Goal: Check status: Check status

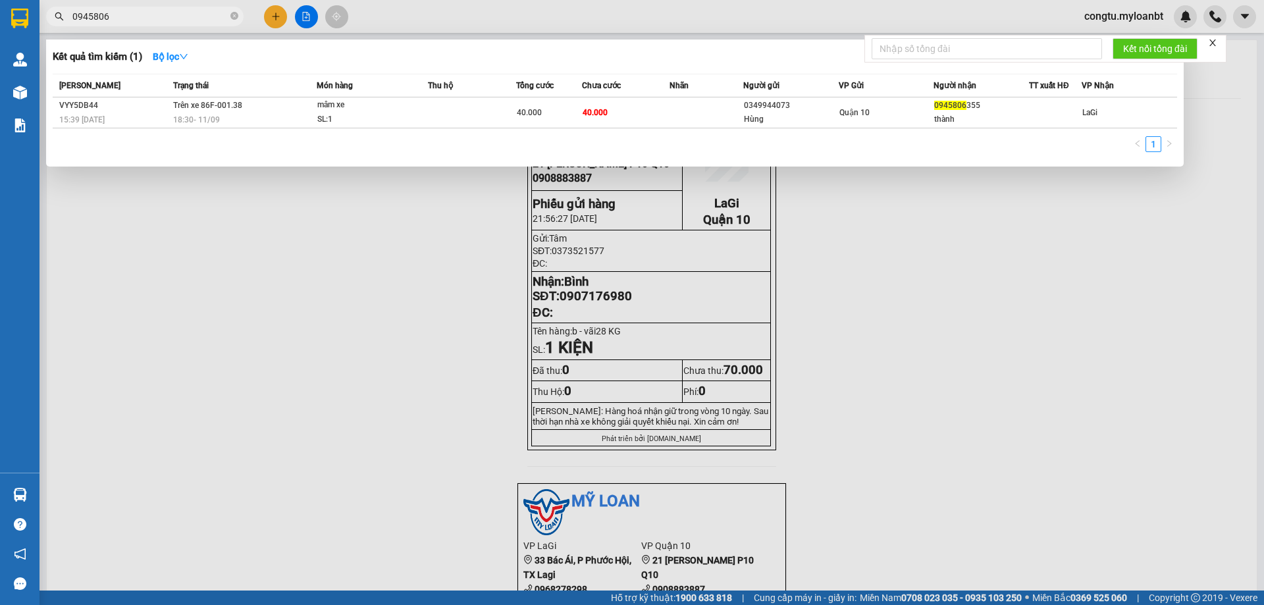
click at [72, 497] on div at bounding box center [632, 302] width 1264 height 605
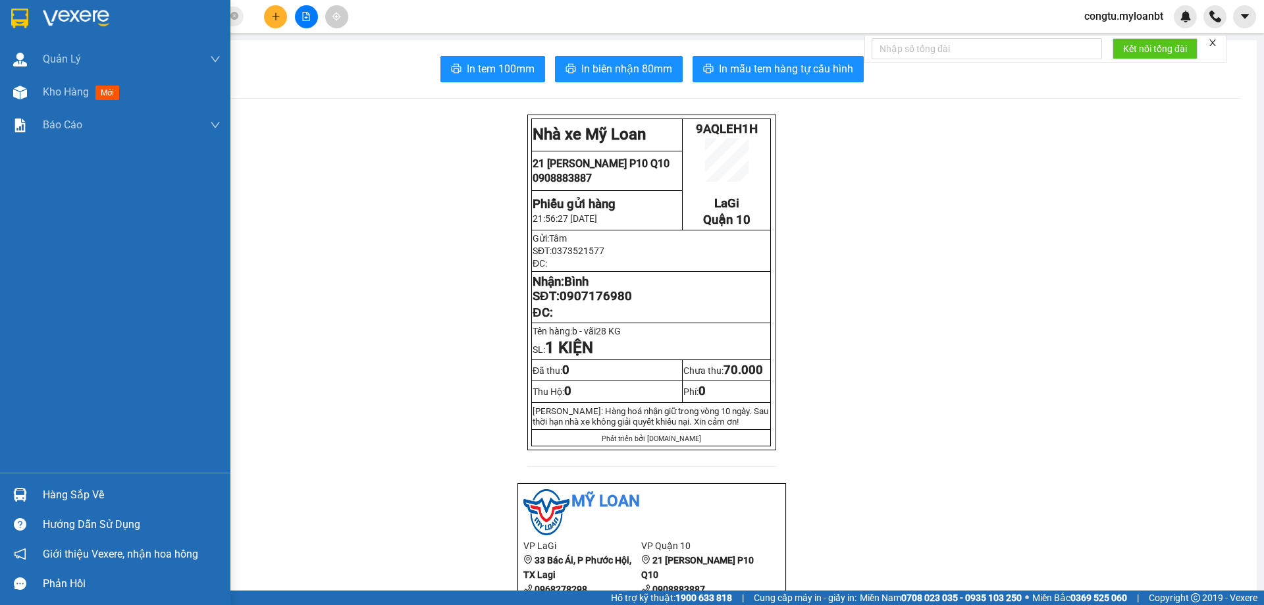
click at [22, 481] on div "Hàng sắp về" at bounding box center [115, 495] width 230 height 30
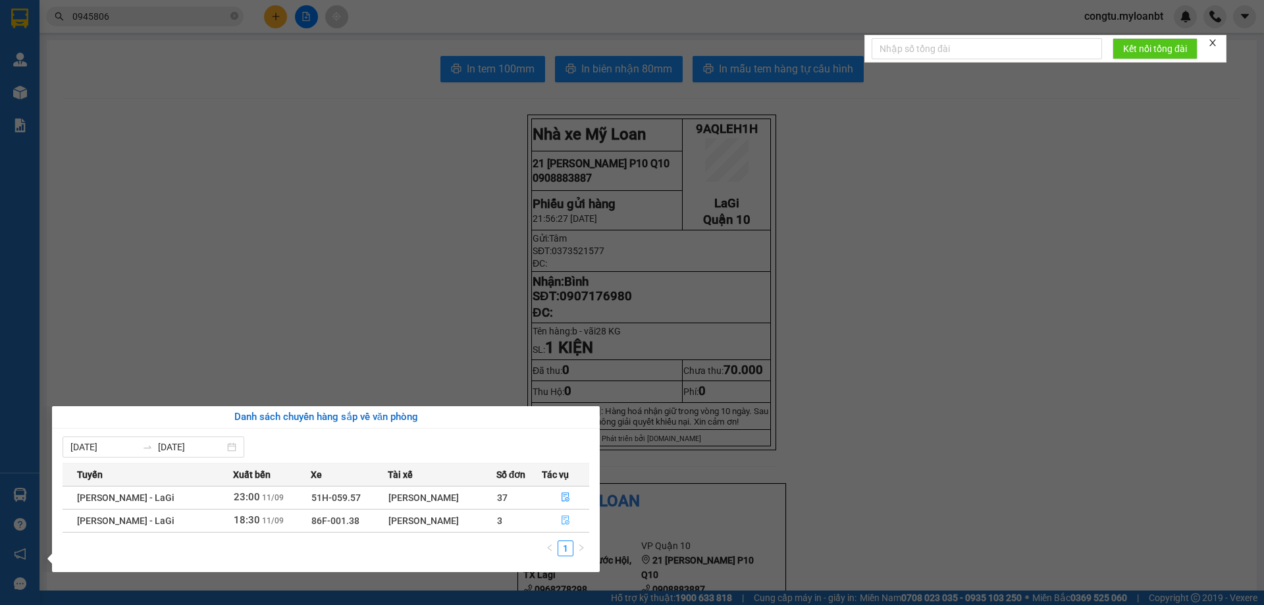
click at [566, 521] on icon "file-done" at bounding box center [566, 520] width 8 height 9
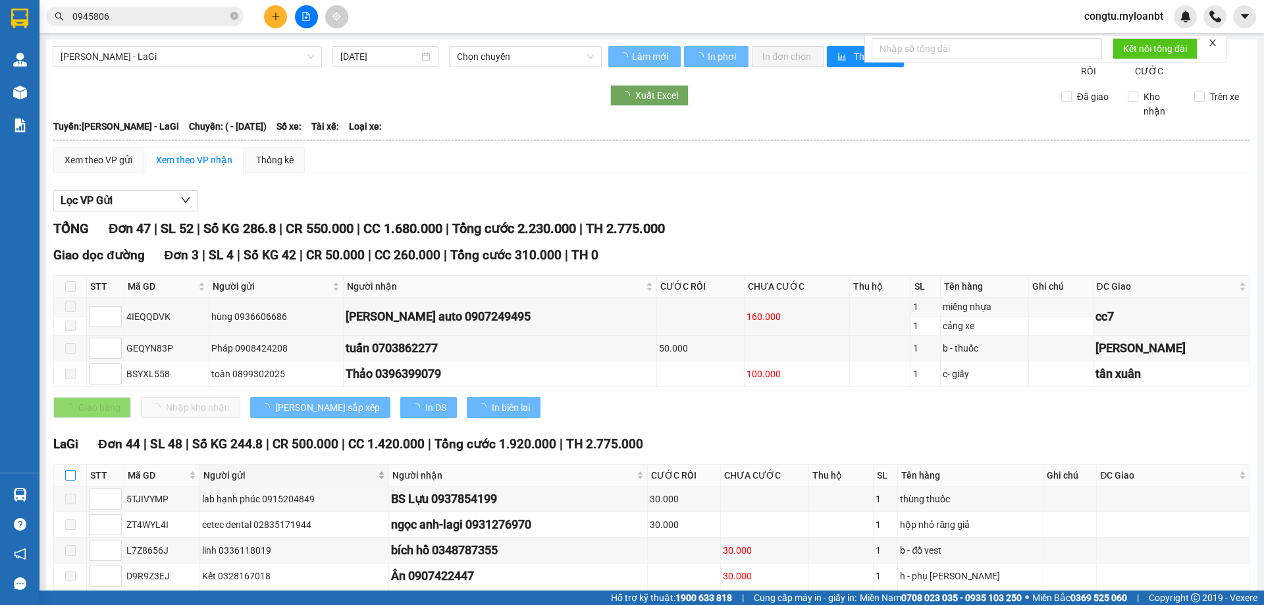
click at [74, 481] on input "checkbox" at bounding box center [70, 475] width 11 height 11
click at [74, 483] on label at bounding box center [70, 475] width 11 height 14
click at [74, 481] on input "checkbox" at bounding box center [70, 475] width 11 height 11
checkbox input "false"
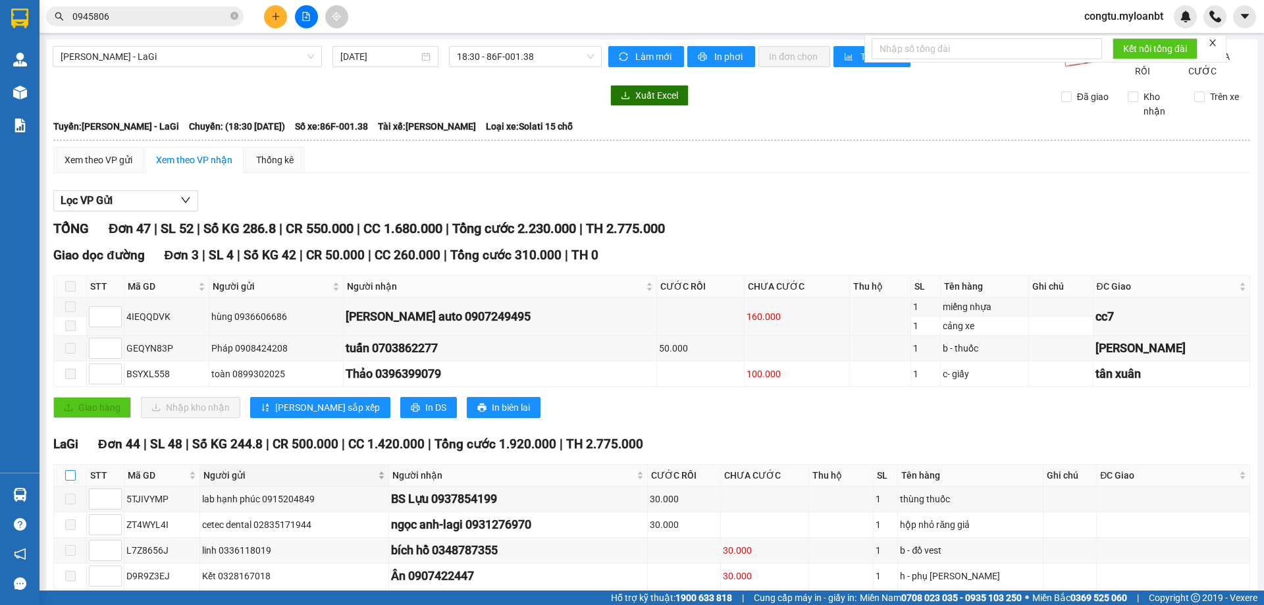
checkbox input "false"
click at [72, 481] on input "checkbox" at bounding box center [70, 475] width 11 height 11
checkbox input "true"
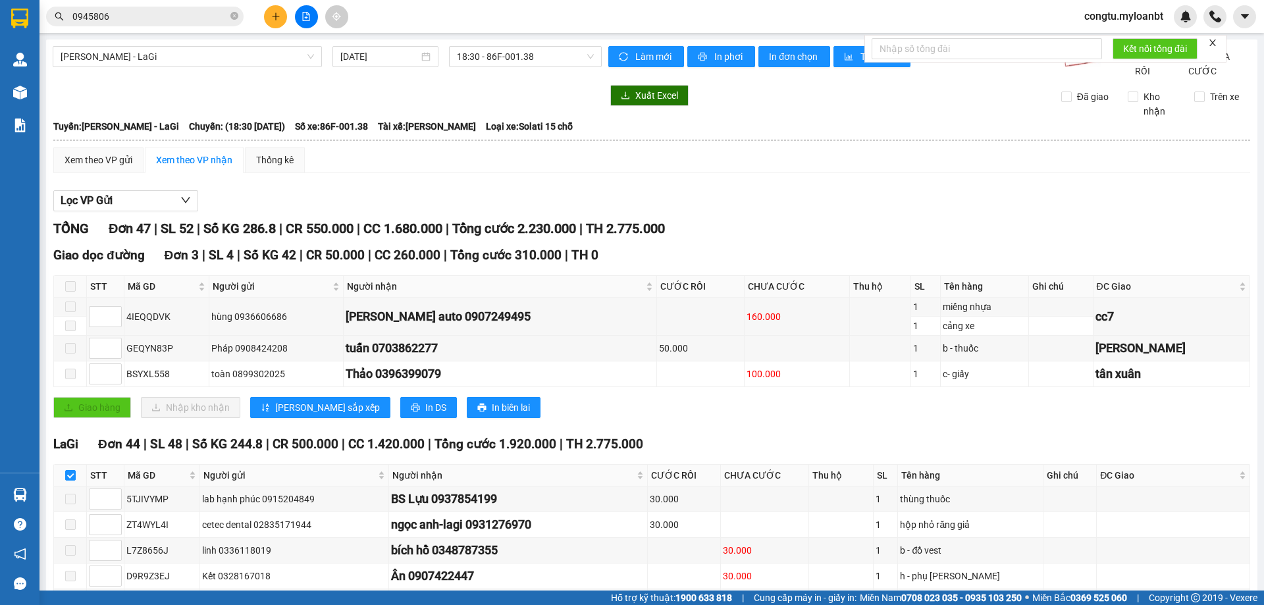
checkbox input "true"
click at [71, 481] on input "checkbox" at bounding box center [70, 475] width 11 height 11
checkbox input "false"
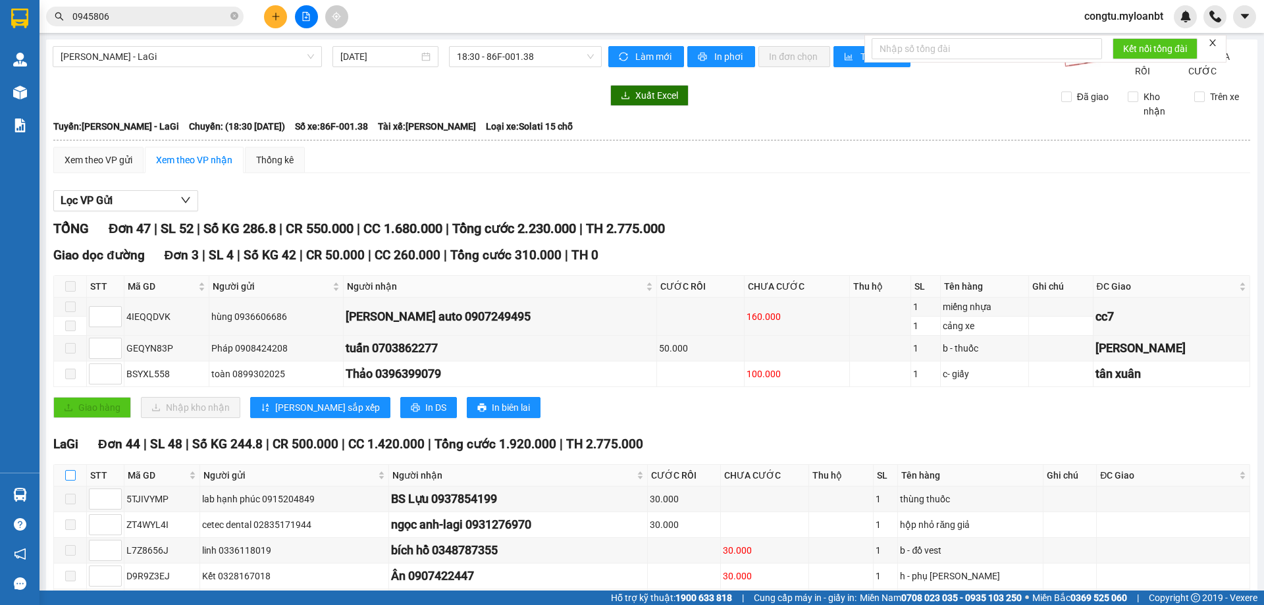
checkbox input "false"
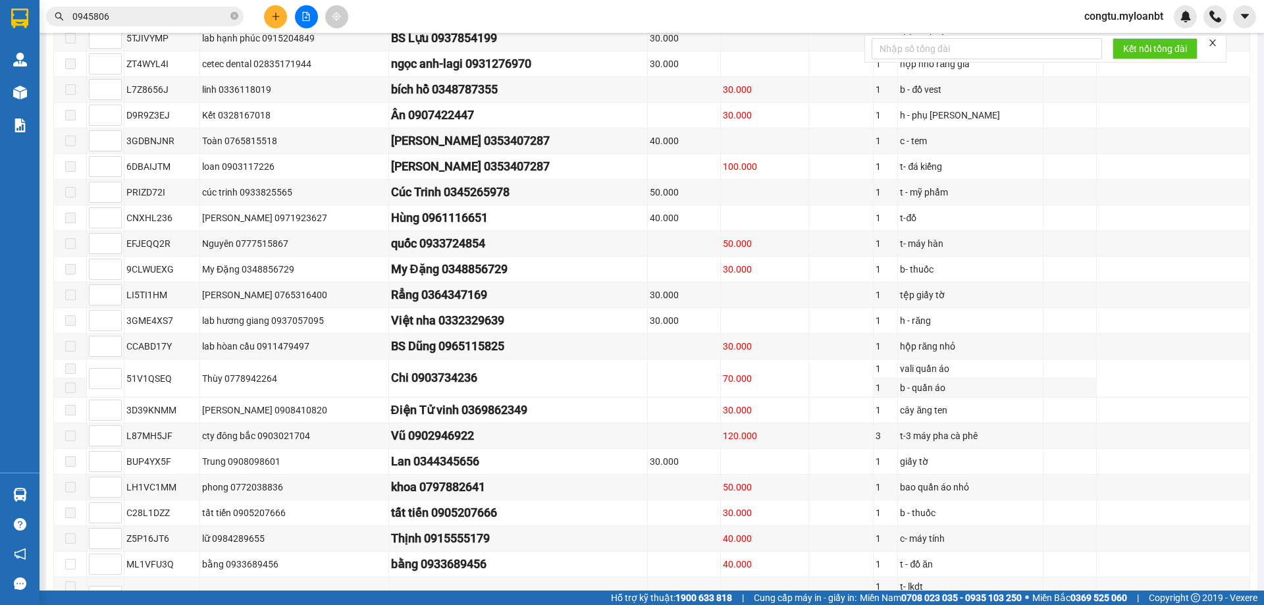
scroll to position [66, 0]
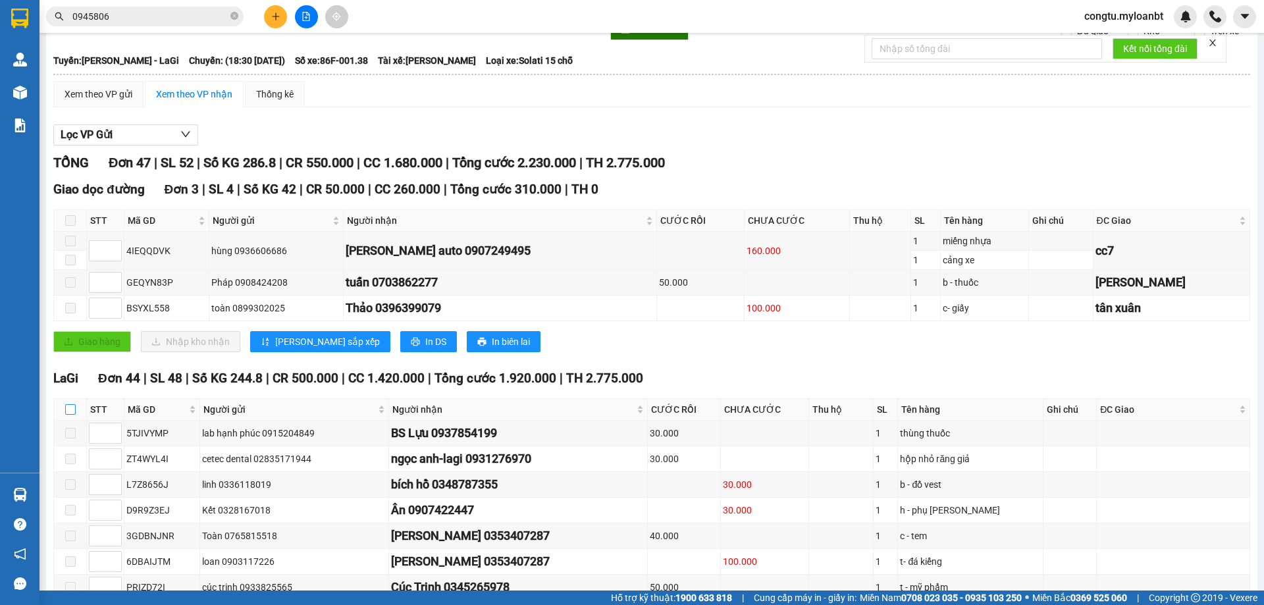
click at [69, 415] on input "checkbox" at bounding box center [70, 409] width 11 height 11
click at [71, 421] on th at bounding box center [70, 410] width 33 height 22
click at [72, 415] on input "checkbox" at bounding box center [70, 409] width 11 height 11
checkbox input "false"
click at [64, 421] on th at bounding box center [70, 410] width 33 height 22
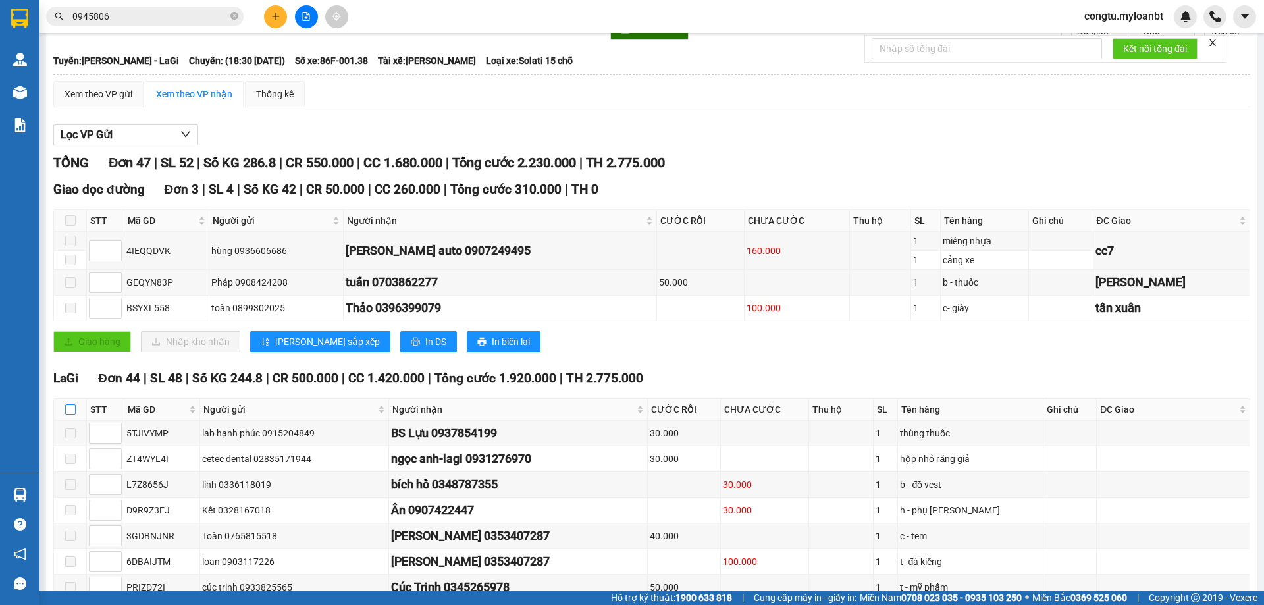
checkbox input "false"
click at [73, 415] on input "checkbox" at bounding box center [70, 409] width 11 height 11
checkbox input "true"
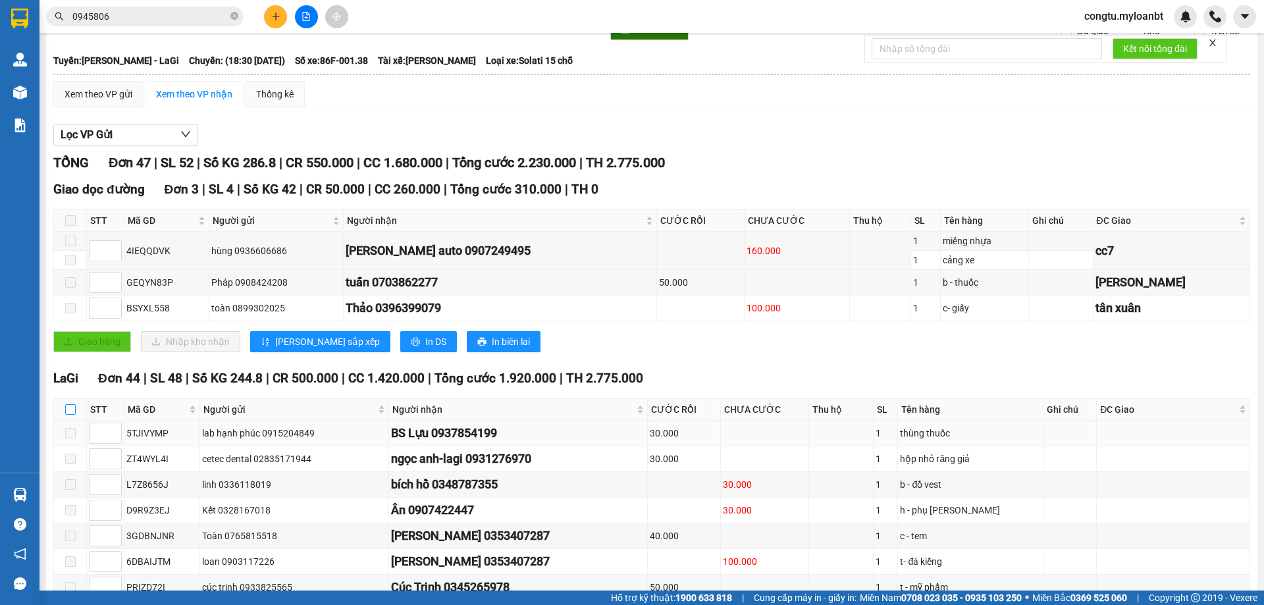
checkbox input "true"
click at [82, 421] on th at bounding box center [70, 410] width 33 height 22
